Goal: Transaction & Acquisition: Purchase product/service

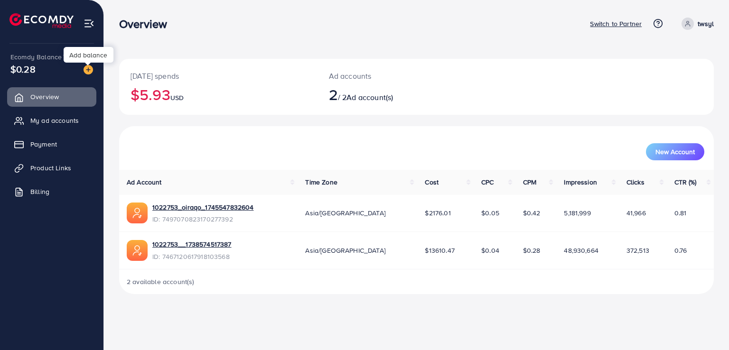
click at [87, 70] on img at bounding box center [88, 69] width 9 height 9
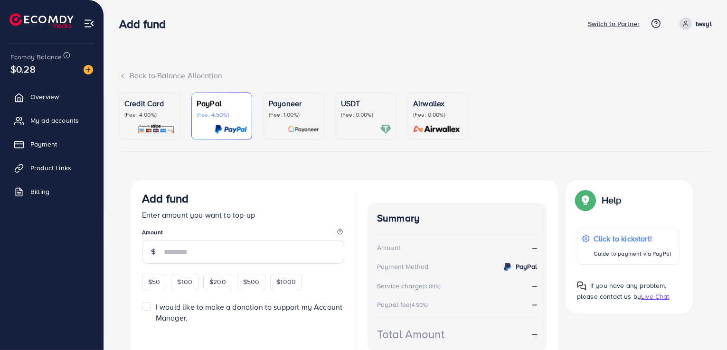
click at [162, 114] on p "(Fee: 4.00%)" at bounding box center [149, 115] width 50 height 8
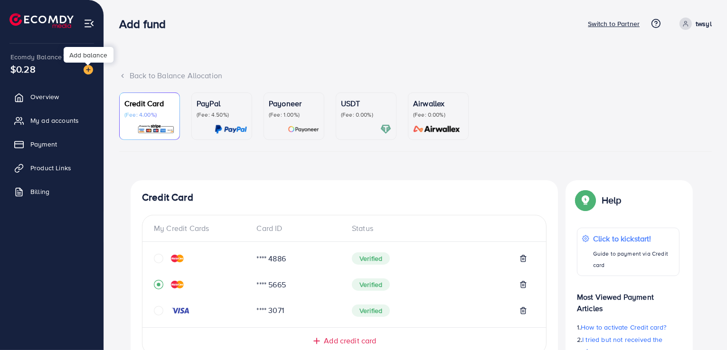
click at [87, 69] on img at bounding box center [88, 69] width 9 height 9
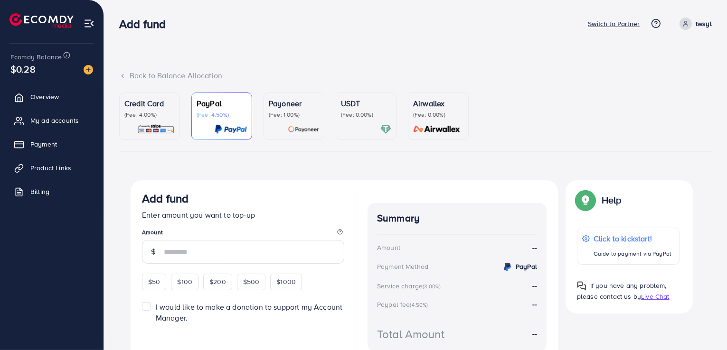
click at [150, 118] on p "(Fee: 4.00%)" at bounding box center [149, 115] width 50 height 8
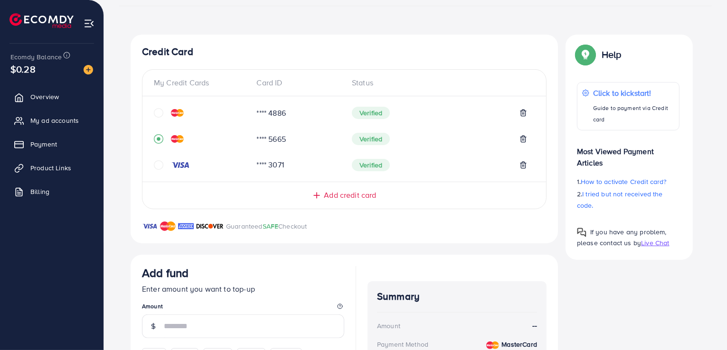
scroll to position [273, 0]
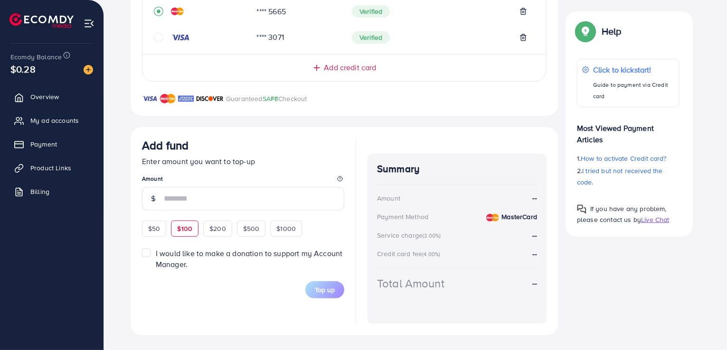
click at [184, 226] on span "$100" at bounding box center [184, 228] width 15 height 9
type input "***"
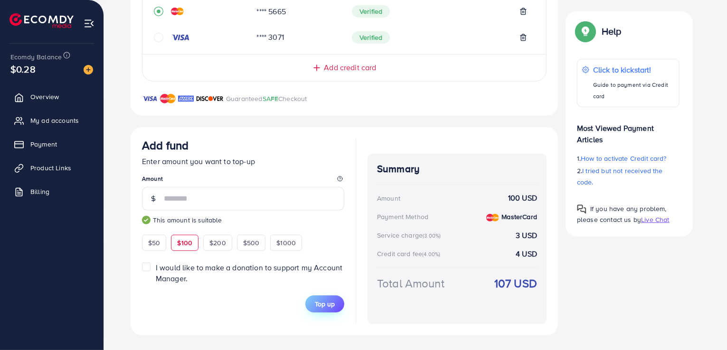
click at [316, 304] on span "Top up" at bounding box center [325, 304] width 20 height 9
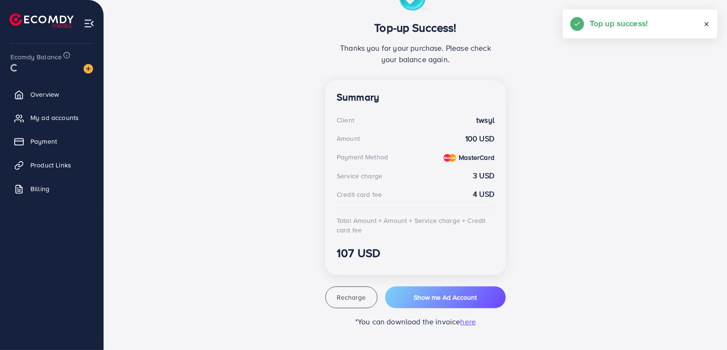
scroll to position [196, 0]
click at [53, 122] on span "My ad accounts" at bounding box center [57, 120] width 48 height 9
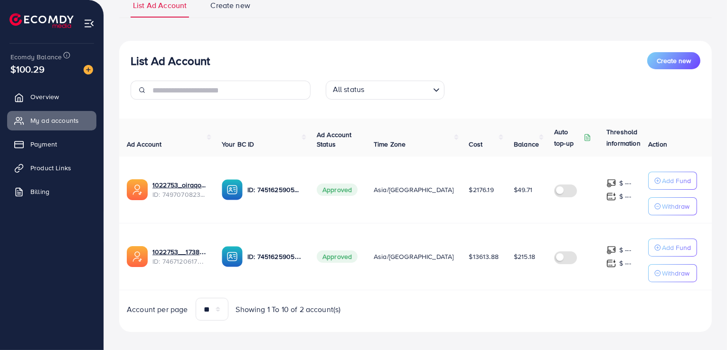
scroll to position [84, 0]
